Goal: Information Seeking & Learning: Find contact information

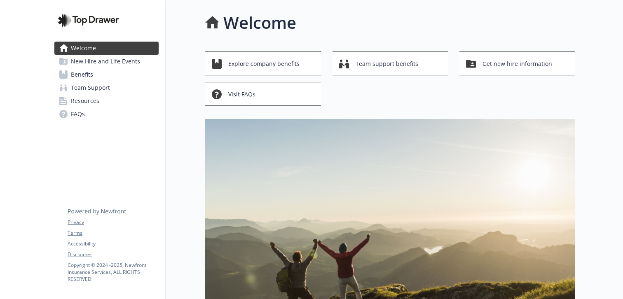
click at [136, 77] on link "Benefits" at bounding box center [106, 74] width 104 height 13
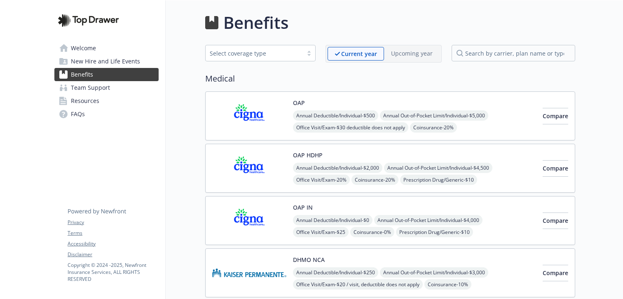
click at [266, 115] on img at bounding box center [249, 115] width 74 height 35
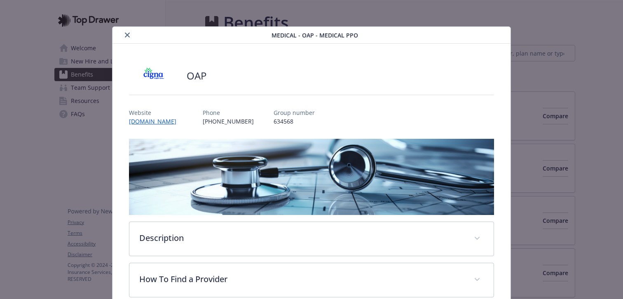
scroll to position [25, 0]
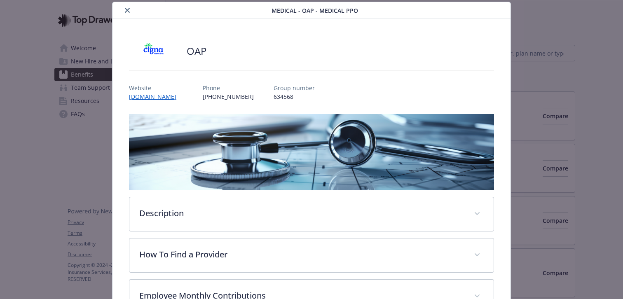
click at [170, 101] on div "OAP Website [DOMAIN_NAME] Phone [PHONE_NUMBER] Group number 634568 Description …" at bounding box center [311, 217] width 365 height 357
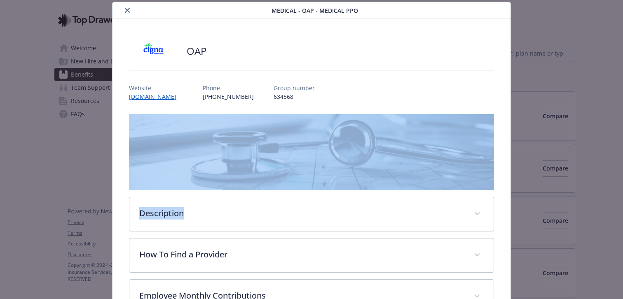
click at [169, 101] on div "OAP Website [DOMAIN_NAME] Phone [PHONE_NUMBER] Group number 634568 Description …" at bounding box center [311, 217] width 365 height 357
click at [172, 96] on link "[DOMAIN_NAME]" at bounding box center [157, 96] width 56 height 9
